Goal: Communication & Community: Share content

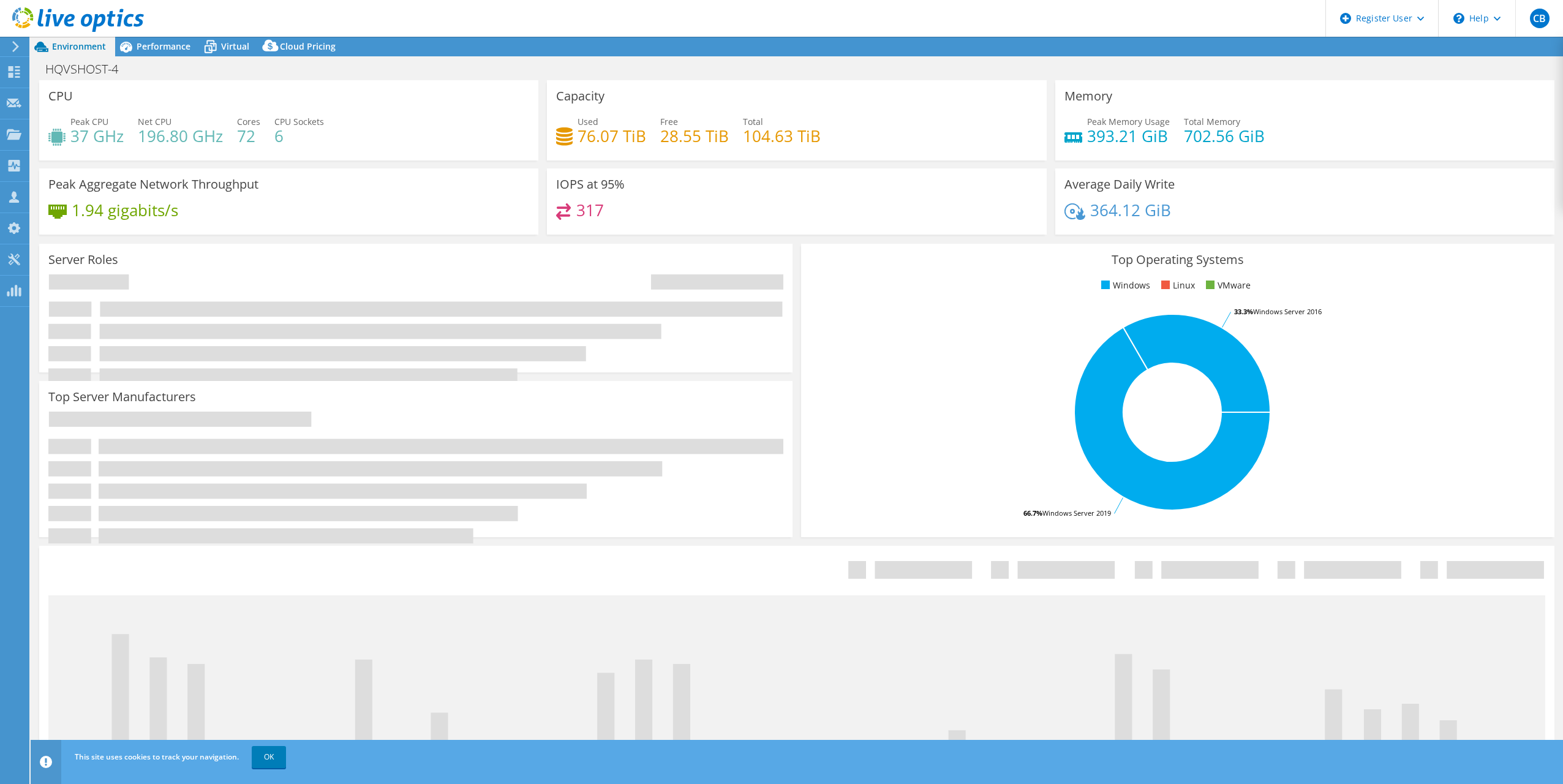
select select "USD"
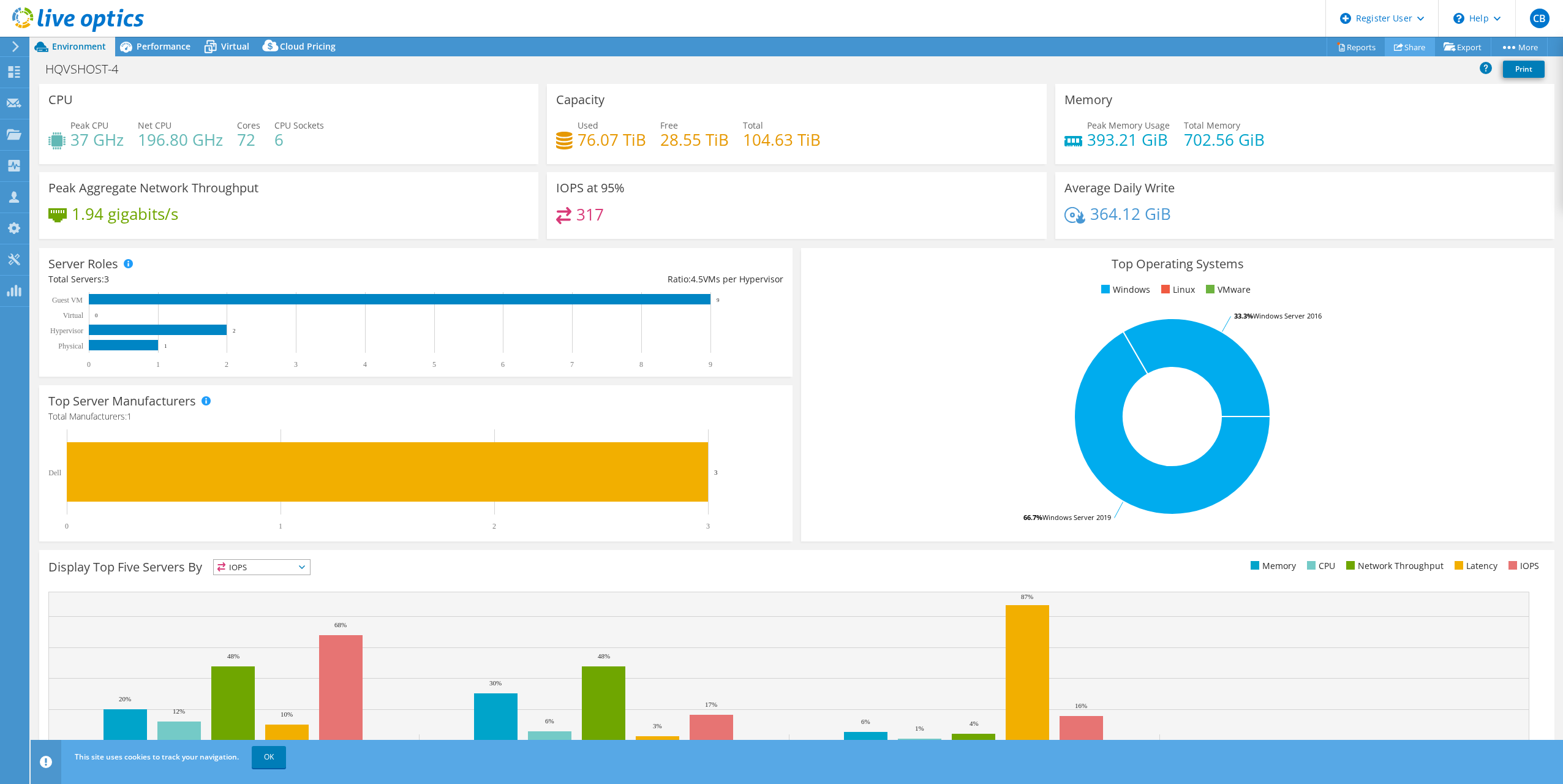
click at [1401, 50] on link "Share" at bounding box center [1410, 46] width 50 height 19
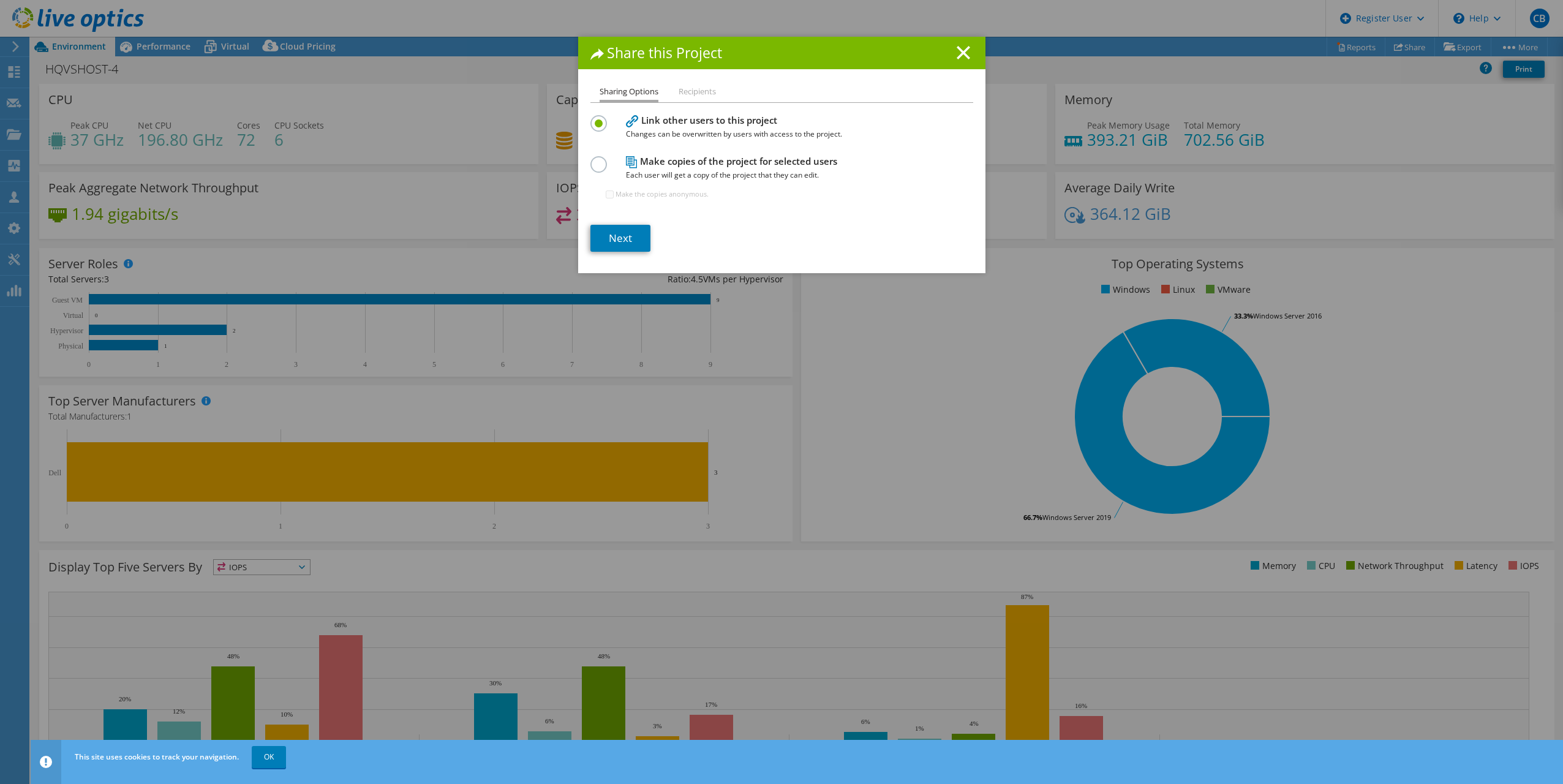
click at [693, 92] on li "Recipients" at bounding box center [697, 92] width 37 height 15
click at [592, 159] on label at bounding box center [601, 157] width 21 height 3
click at [0, 0] on input "radio" at bounding box center [0, 0] width 0 height 0
click at [606, 194] on input "Make the copies anonymous." at bounding box center [609, 195] width 8 height 8
click at [599, 190] on div "Make copies of the project for selected users Each user will get a copy of the …" at bounding box center [782, 183] width 383 height 59
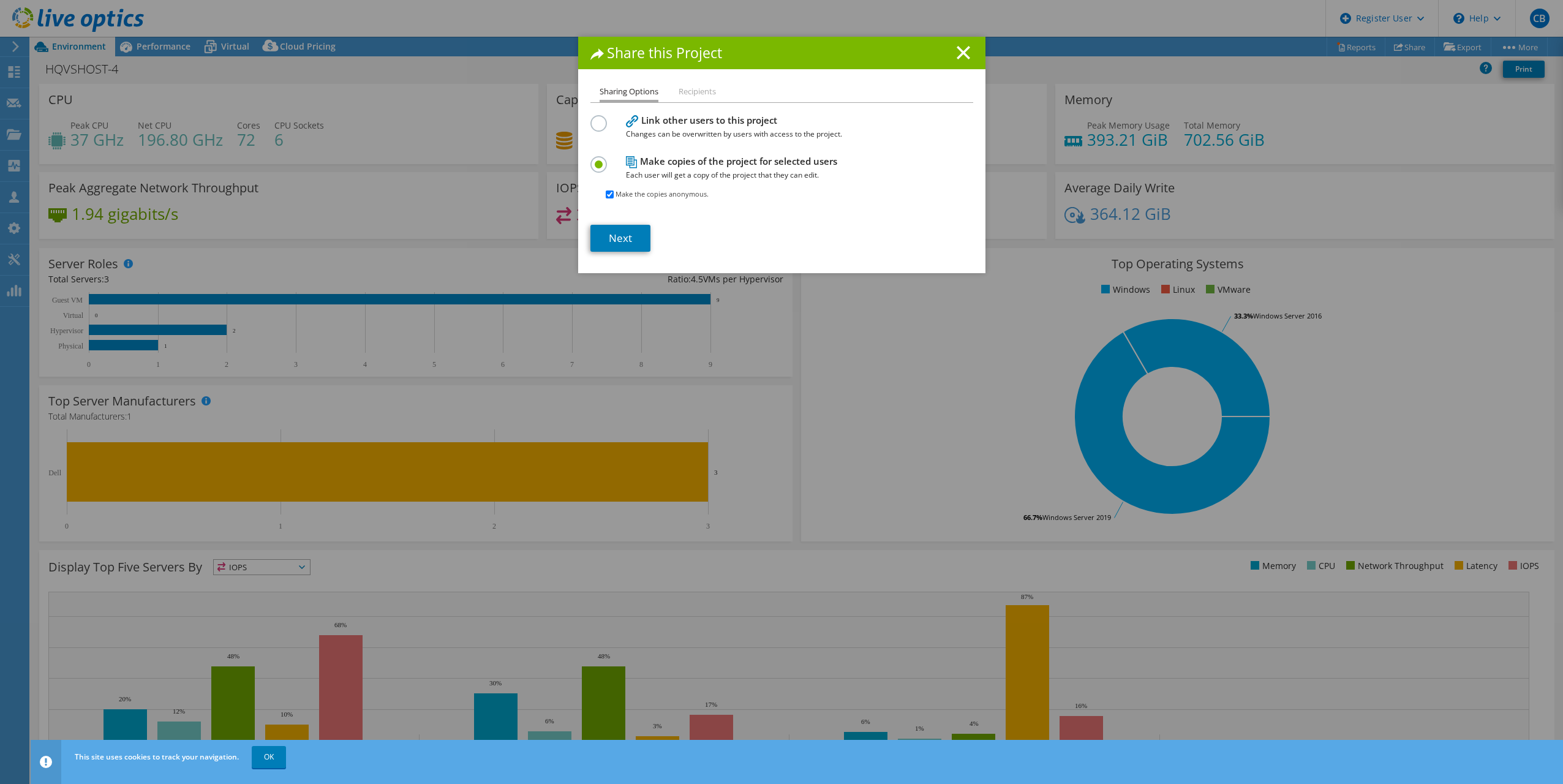
click at [606, 193] on input "Make the copies anonymous." at bounding box center [609, 195] width 8 height 8
checkbox input "false"
click at [635, 236] on link "Next" at bounding box center [620, 238] width 60 height 27
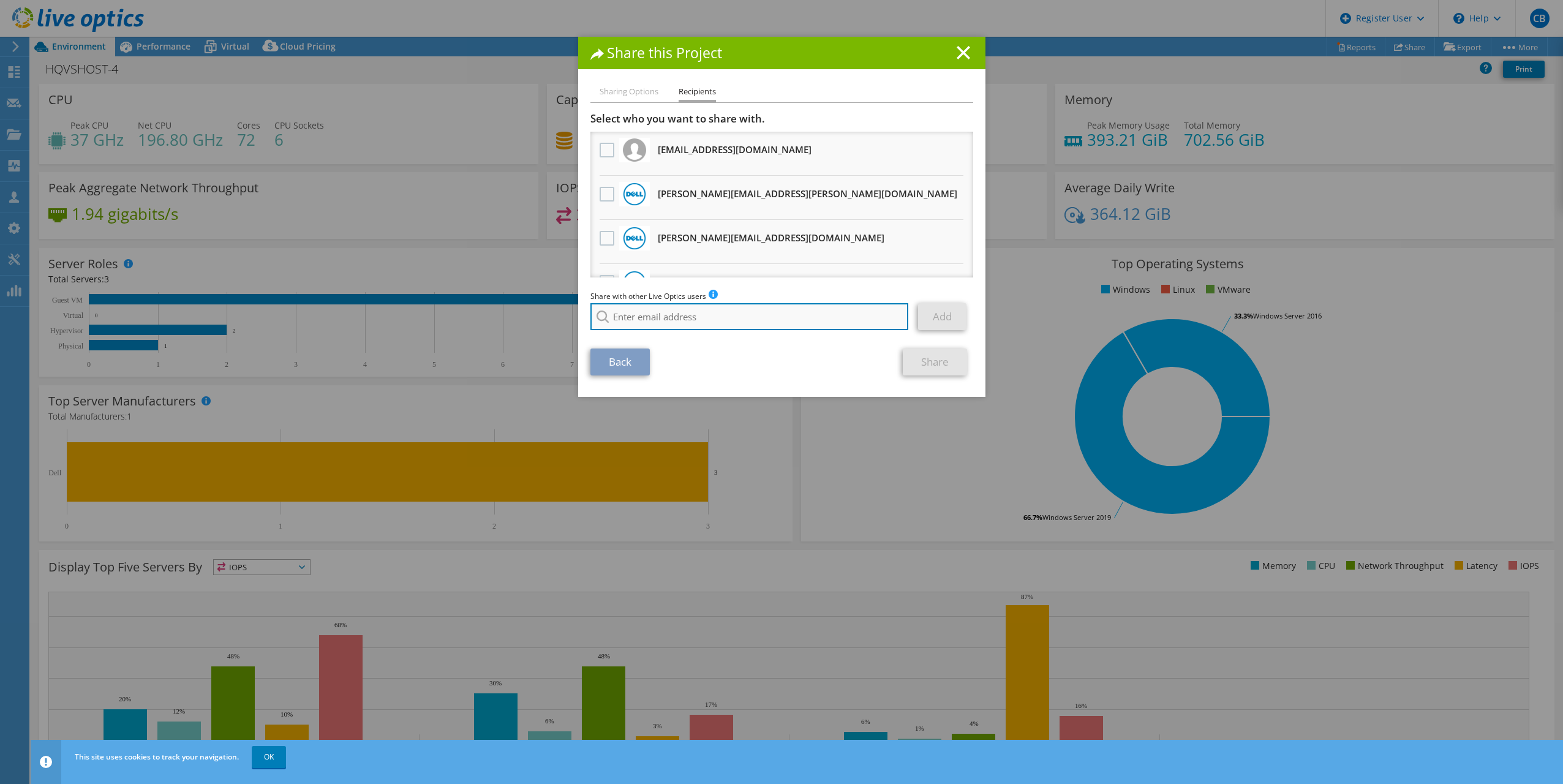
click at [637, 310] on input "search" at bounding box center [750, 317] width 318 height 27
paste input "[EMAIL_ADDRESS][DOMAIN_NAME]"
type input "[EMAIL_ADDRESS][DOMAIN_NAME]"
click at [686, 330] on li "[EMAIL_ADDRESS][DOMAIN_NAME]" at bounding box center [661, 333] width 141 height 15
click at [934, 317] on link "Add" at bounding box center [942, 317] width 48 height 27
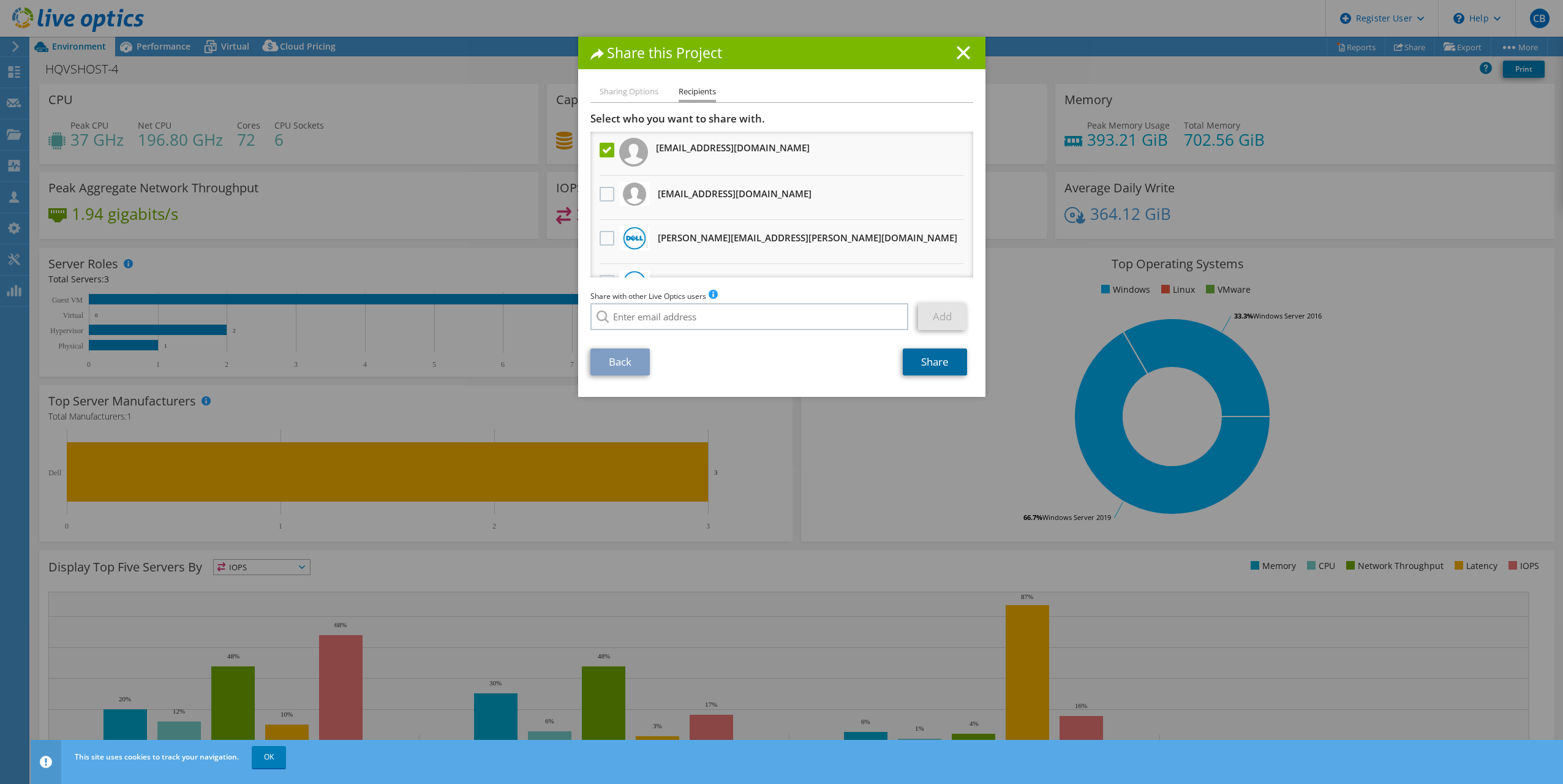
click at [934, 367] on link "Share" at bounding box center [935, 362] width 64 height 27
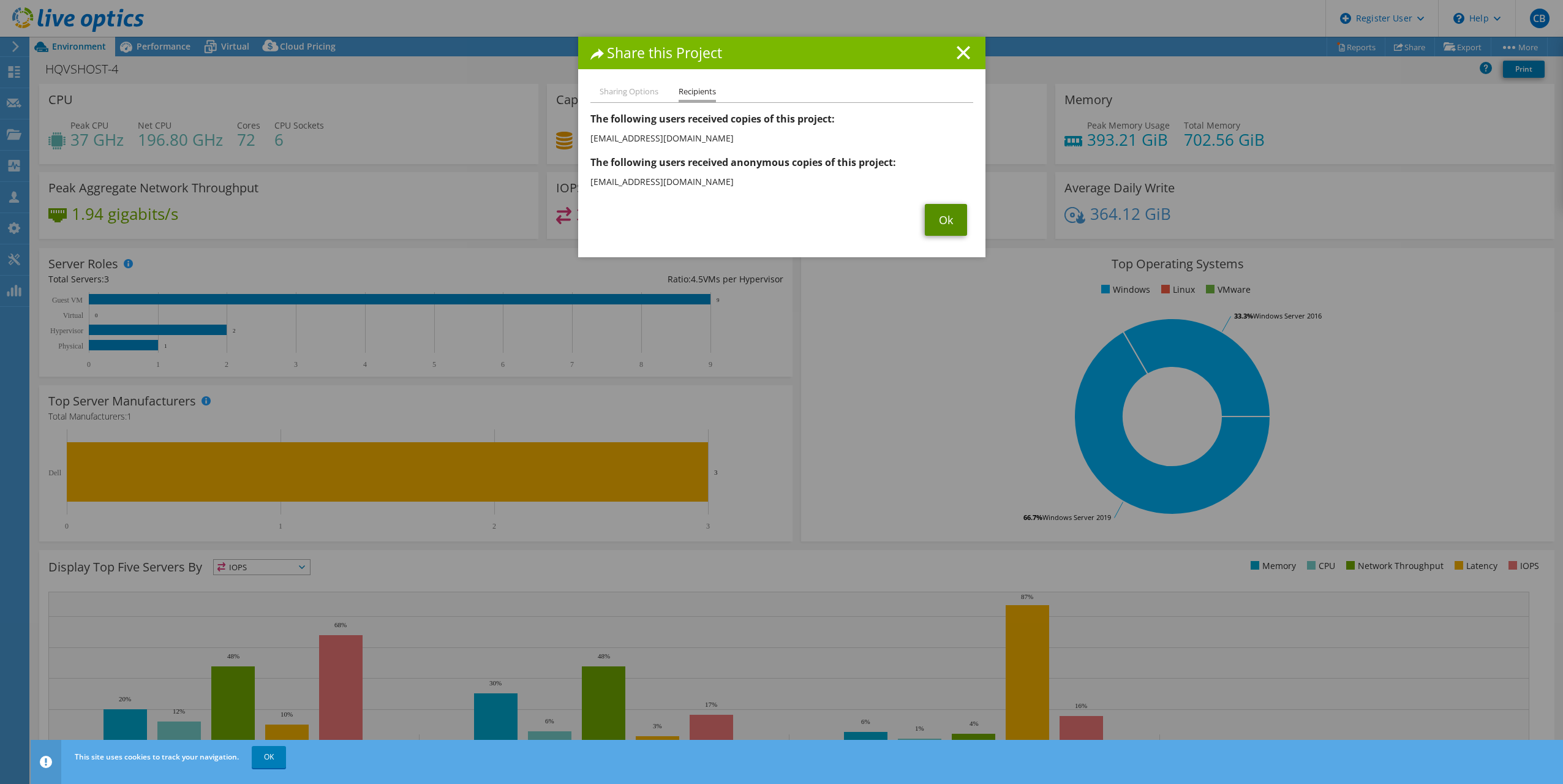
click at [943, 217] on link "Ok" at bounding box center [946, 220] width 43 height 32
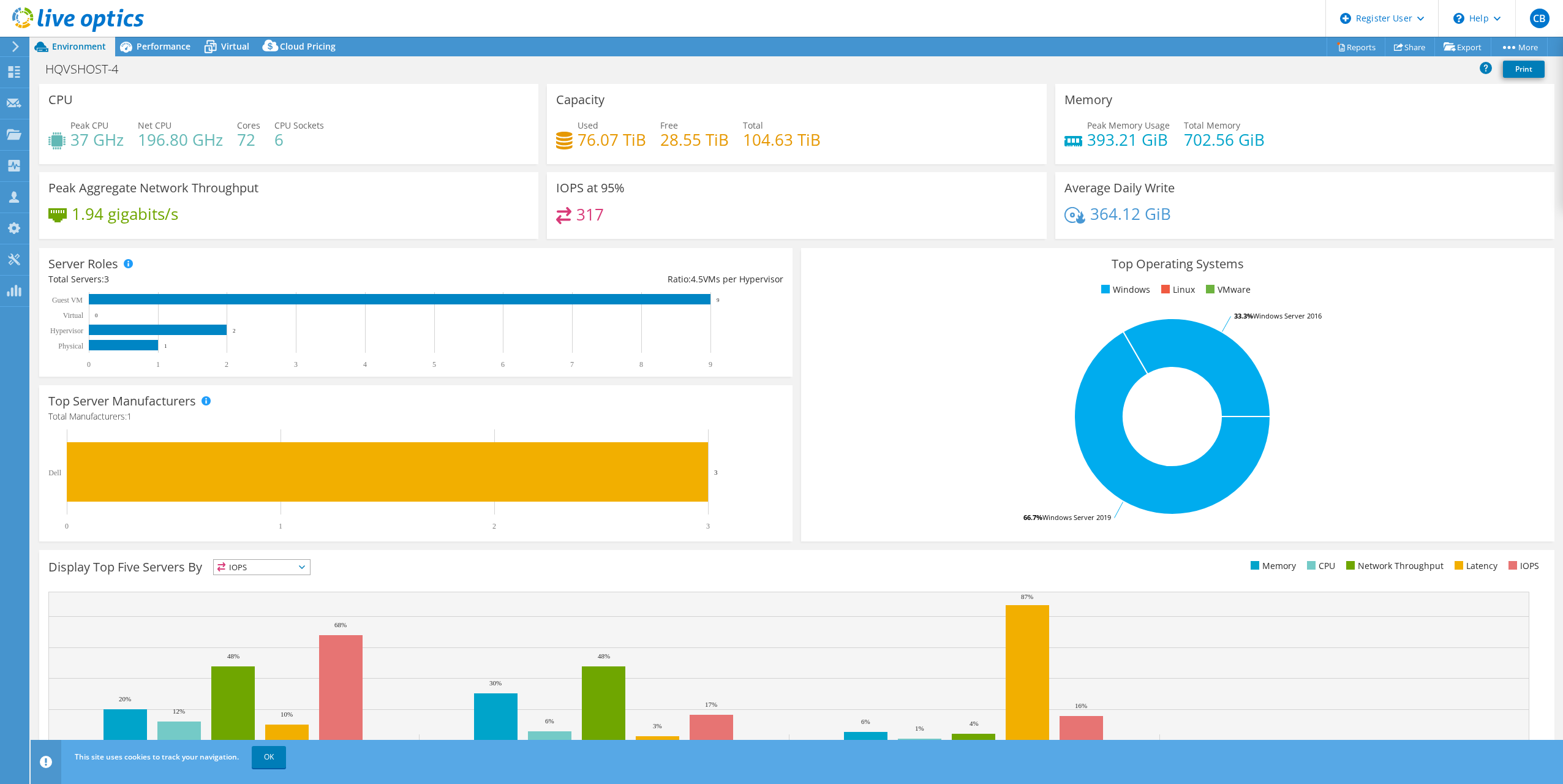
click at [715, 82] on div "HQVSHOST-4 Print" at bounding box center [797, 70] width 1533 height 26
